Goal: Task Accomplishment & Management: Manage account settings

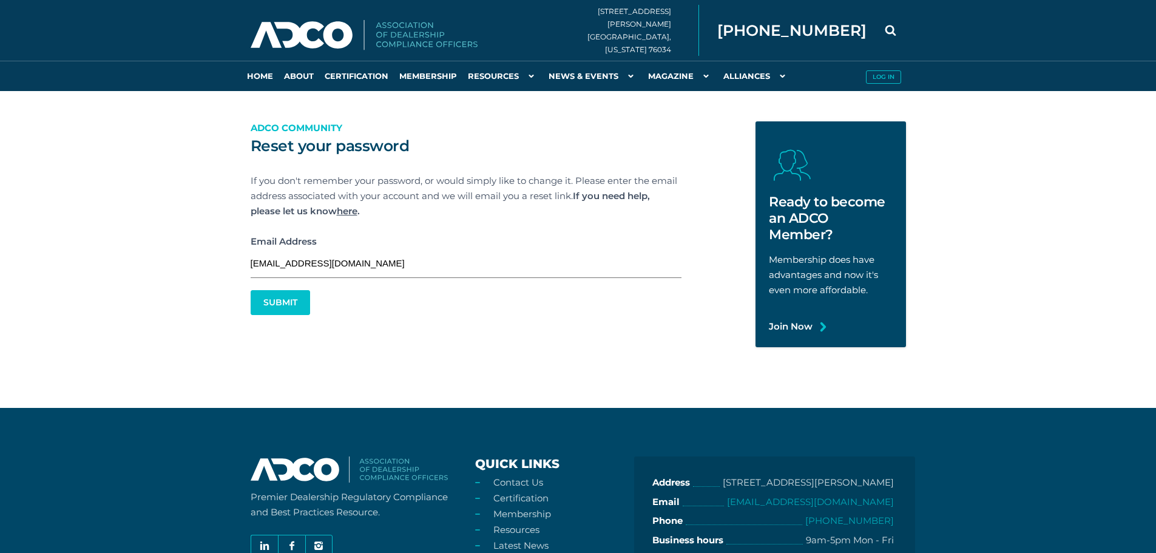
type input "JBUNNER@FELDMANAUTO.COM"
click button "Submit" at bounding box center [0, 0] width 0 height 0
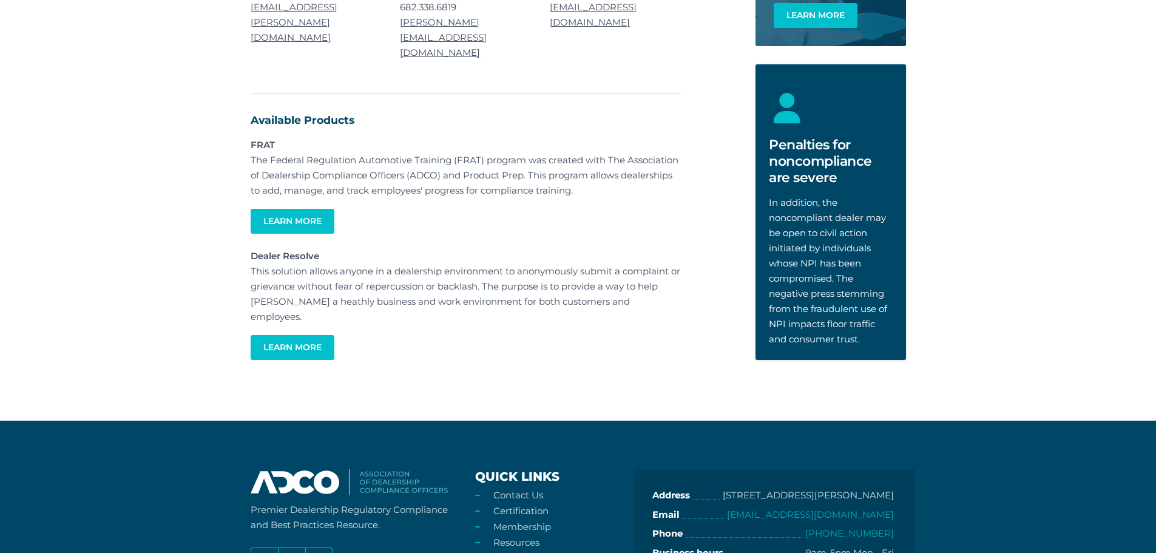
scroll to position [786, 0]
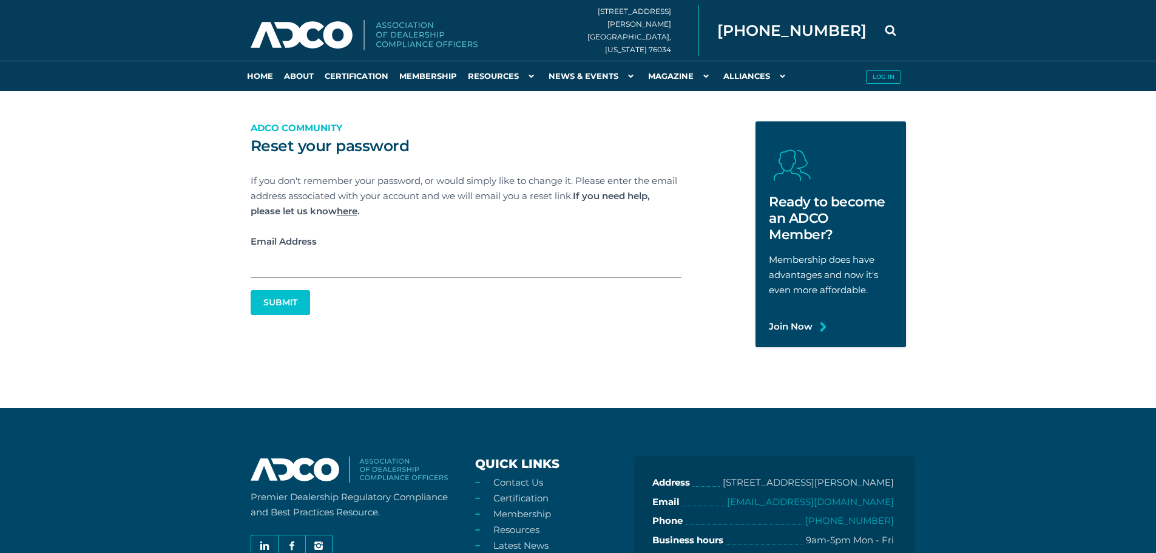
click at [359, 251] on input "Email Address" at bounding box center [466, 263] width 431 height 29
type input "JBUNNER@FELDMANAUTO.COM"
click at [271, 297] on button "Submit" at bounding box center [280, 303] width 56 height 24
